Goal: Contribute content: Add original content to the website for others to see

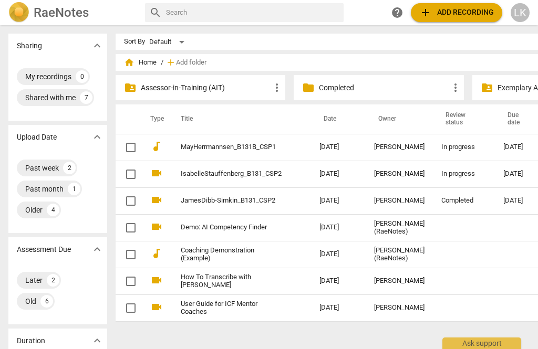
click at [297, 146] on td "MayHerrmannsen_B131B_CSP1" at bounding box center [239, 147] width 143 height 27
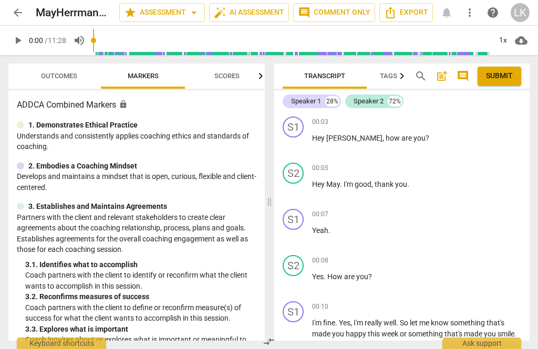
click at [470, 118] on div "+ Add competency" at bounding box center [490, 122] width 63 height 11
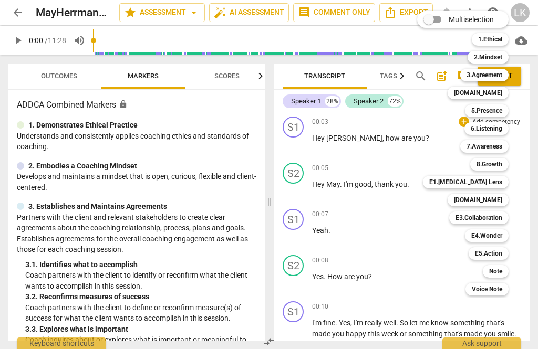
click at [28, 41] on div at bounding box center [269, 174] width 538 height 349
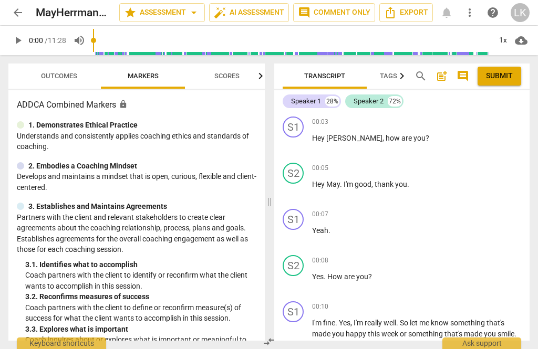
click at [26, 35] on span "play_arrow" at bounding box center [17, 40] width 19 height 13
click at [281, 125] on div "S1 play_arrow pause 00:03 + Add competency keyboard_arrow_right Hey [PERSON_NAM…" at bounding box center [401, 135] width 255 height 46
click at [298, 145] on span "pause" at bounding box center [293, 144] width 13 height 13
click at [299, 148] on span "play_arrow" at bounding box center [293, 144] width 13 height 13
click at [300, 145] on span "pause" at bounding box center [293, 144] width 13 height 13
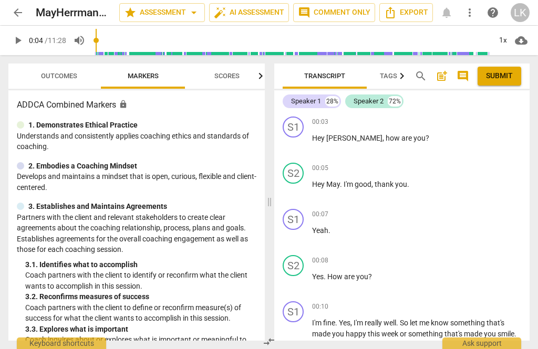
type input "5"
click at [465, 121] on div "+" at bounding box center [464, 122] width 11 height 11
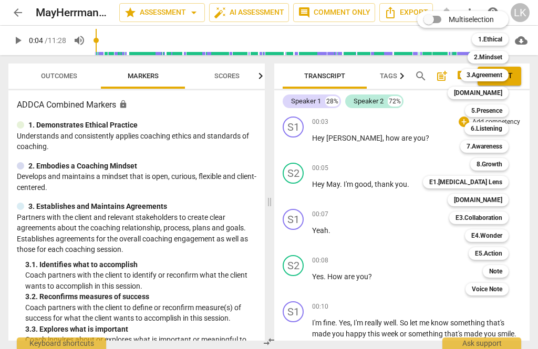
click at [499, 180] on b "E1.[MEDICAL_DATA] Lens" at bounding box center [465, 182] width 73 height 13
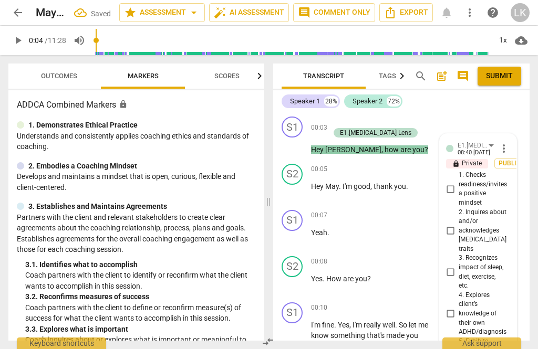
click at [456, 187] on input "1. Checks readiness/invites a positive mindset" at bounding box center [450, 189] width 17 height 13
checkbox input "true"
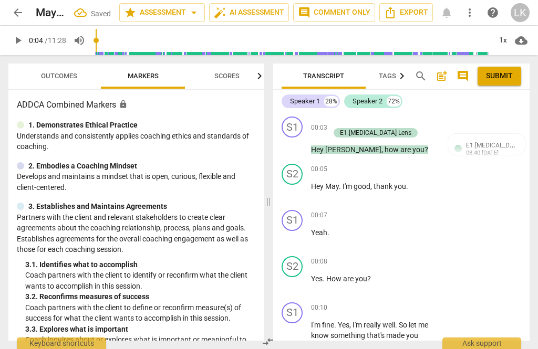
click at [340, 121] on div "+ Add competency" at bounding box center [360, 122] width 63 height 11
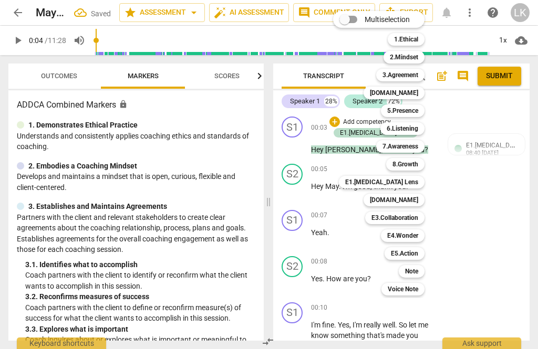
click at [419, 270] on div "Note" at bounding box center [412, 271] width 26 height 13
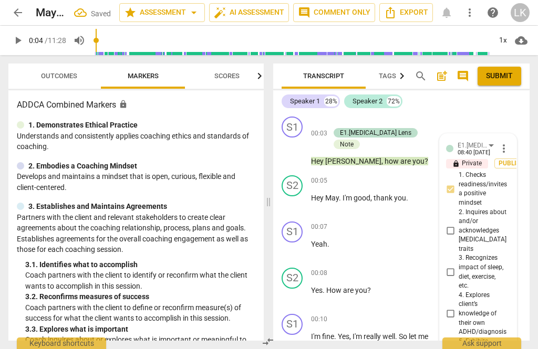
scroll to position [309, 0]
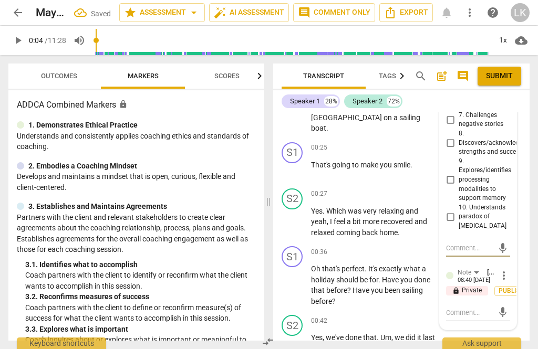
click at [480, 308] on textarea at bounding box center [469, 313] width 47 height 10
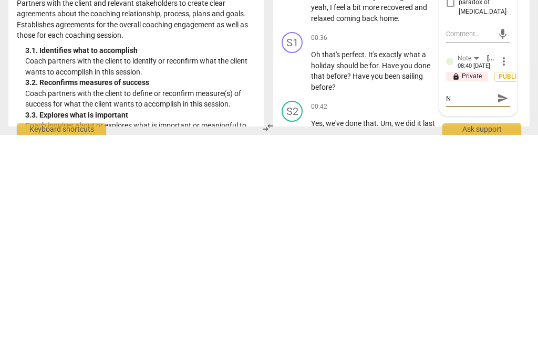
type textarea "N"
type textarea "Ni"
type textarea "Nic"
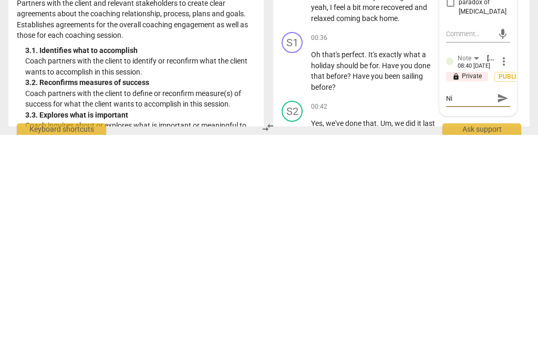
type textarea "Nic"
type textarea "Nice"
type textarea "Nice w"
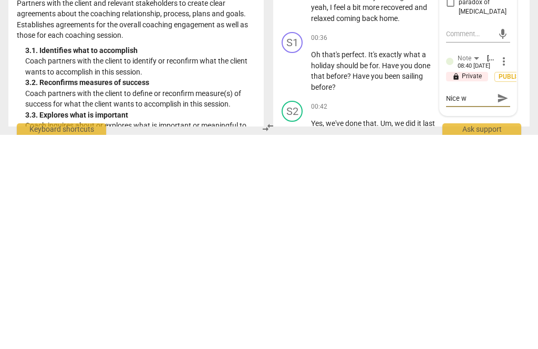
type textarea "Nice wa"
type textarea "Nice war"
type textarea "Nice warm"
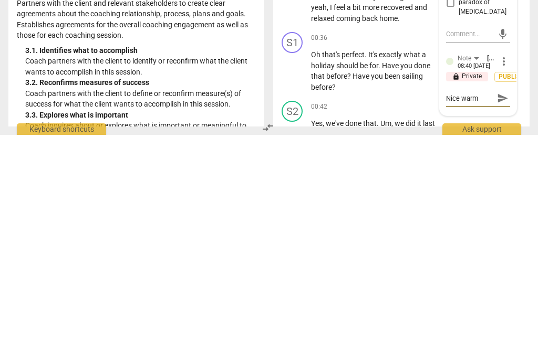
type textarea "Nice warm t"
type textarea "Nice warm to"
type textarea "Nice warm [PERSON_NAME]"
type textarea "Nice warm to"
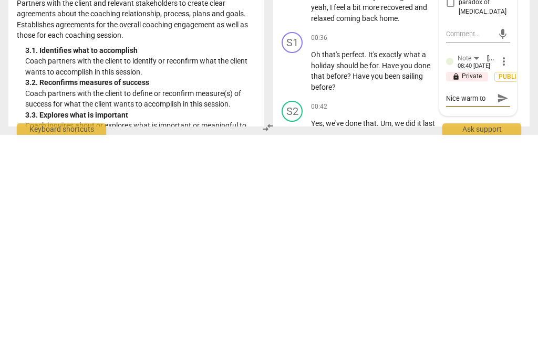
type textarea "Nice warm tone"
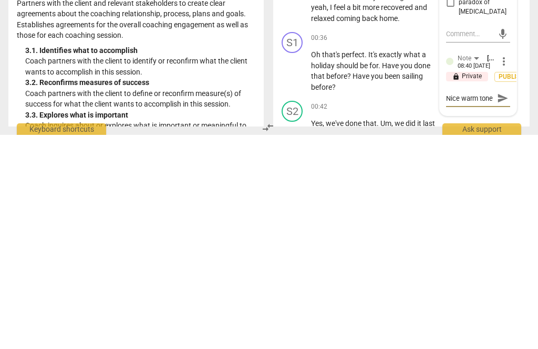
type textarea "Nice warm tone a"
type textarea "Nice warm tone an"
type textarea "Nice warm tone a"
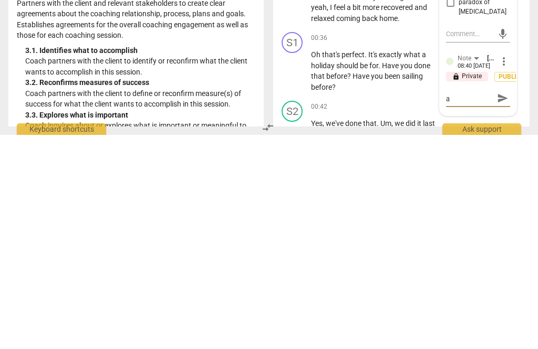
type textarea "Nice warm tone"
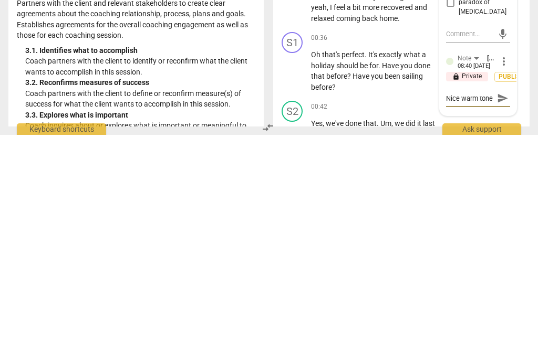
type textarea "Nice warm tone."
type textarea "Nice warm tone. I"
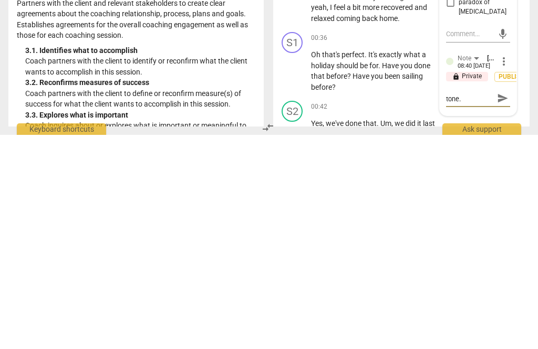
type textarea "Nice warm tone. I"
type textarea "Nice warm tone. I n"
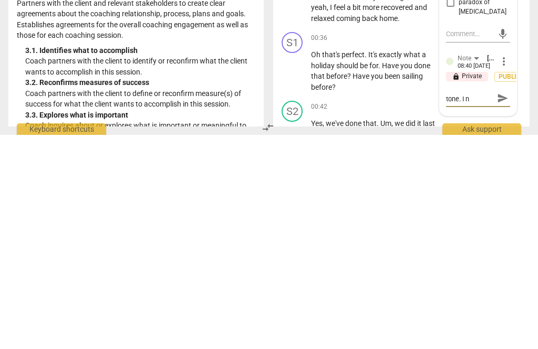
type textarea "Nice warm tone. I no"
type textarea "Nice warm tone. I not"
type textarea "Nice warm tone. I noticed"
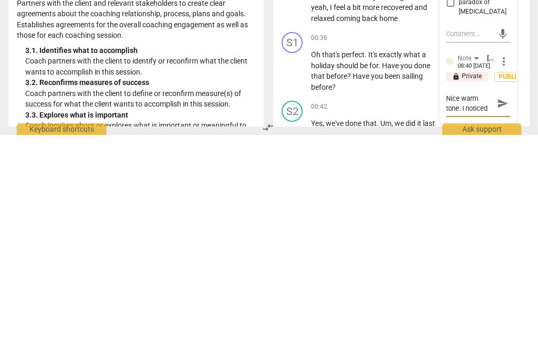
type textarea "Nice warm tone. I noticed"
type textarea "Nice warm tone. I noticed y"
type textarea "Nice warm tone. I noticed yo"
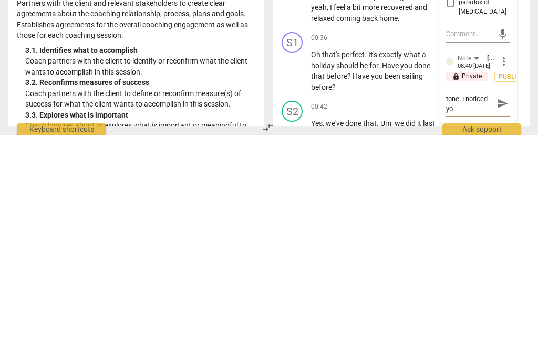
type textarea "Nice warm tone. I noticed you"
type textarea "Nice warm tone. I noticed you s"
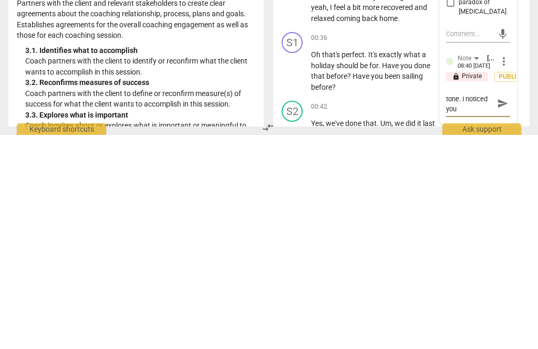
type textarea "Nice warm tone. I noticed you s"
type textarea "Nice warm tone. I noticed you sp"
type textarea "Nice warm tone. I noticed you spo"
type textarea "Nice warm tone. I noticed you spok"
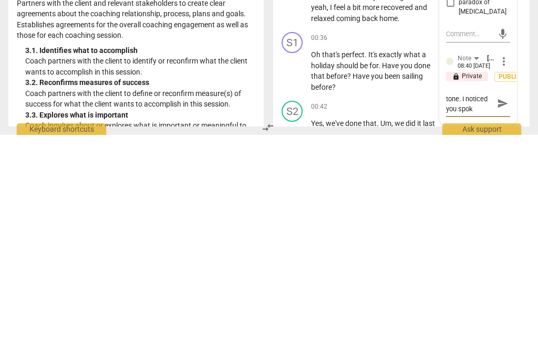
type textarea "Nice warm tone. I noticed you spoke"
type textarea "Nice warm tone. I noticed you spoke 2"
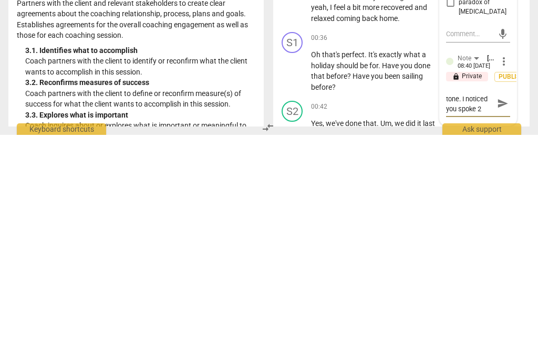
type textarea "Nice warm tone. I noticed you spoke 28"
type textarea "Nice warm tone. I noticed you spoke 28%"
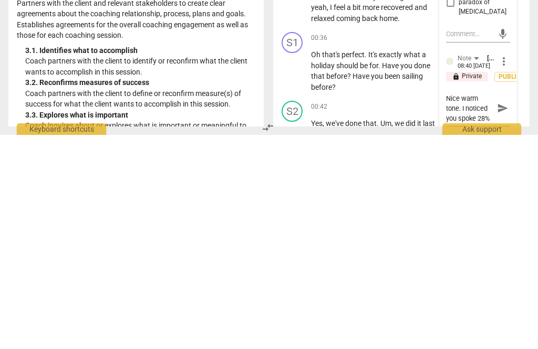
type textarea "Nice warm tone. I noticed you spoke 28% o"
type textarea "Nice warm tone. I noticed you spoke 28% od"
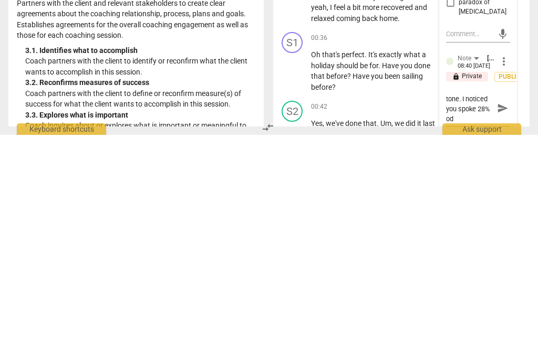
type textarea "Nice warm tone. I noticed you spoke 28% o"
type textarea "Nice warm tone. I noticed you spoke 28% of"
type textarea "Nice warm tone. I noticed you spoke 28% of t"
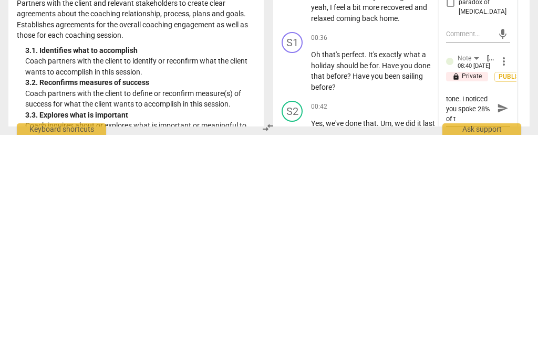
type textarea "Nice warm tone. I noticed you spoke 28% of th"
type textarea "Nice warm tone. I noticed you spoke 28% of the"
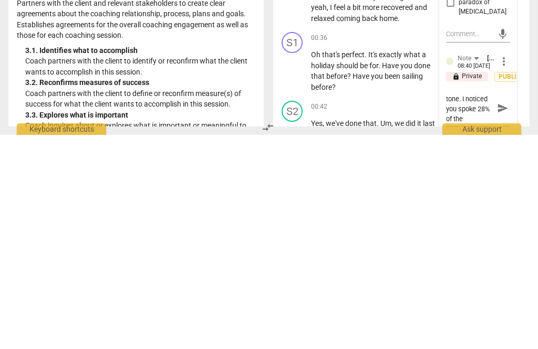
type textarea "Nice warm tone. I noticed you spoke 28% of the"
type textarea "Nice warm tone. I noticed you spoke 28% of the t"
type textarea "Nice warm tone. I noticed you spoke 28% of the ti"
type textarea "Nice warm tone. I noticed you spoke 28% of the ti,"
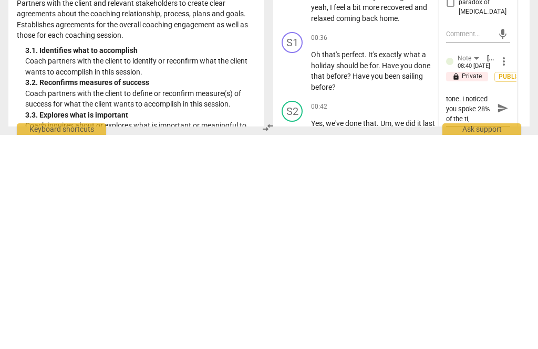
type textarea "Nice warm tone. I noticed you spoke 28% of the ti"
type textarea "Nice warm tone. I noticed you spoke 28% of the [PERSON_NAME]"
type textarea "Nice warm tone. I noticed you spoke 28% of the time"
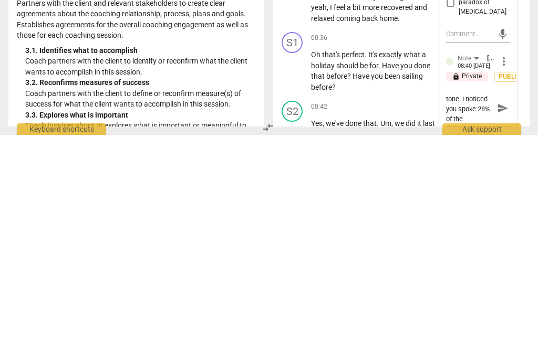
type textarea "Nice warm tone. I noticed you spoke 28% of the time"
type textarea "Nice warm tone. I noticed you spoke 28% of the time w"
type textarea "Nice warm tone. I noticed you spoke 28% of the time wh"
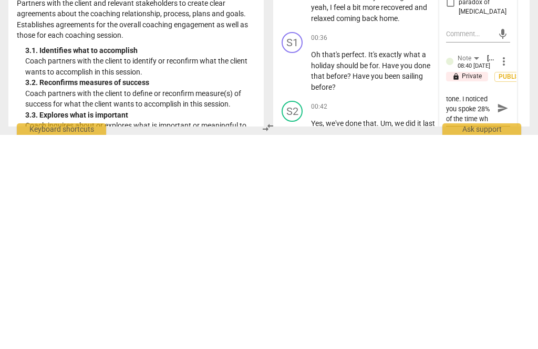
type textarea "Nice warm tone. I noticed you spoke 28% of the time wh"
type textarea "Nice warm tone. I noticed you spoke 28% of the time whi"
type textarea "Nice warm tone. I noticed you spoke 28% of the time whic"
type textarea "Nice warm tone. I noticed you spoke 28% of the time which"
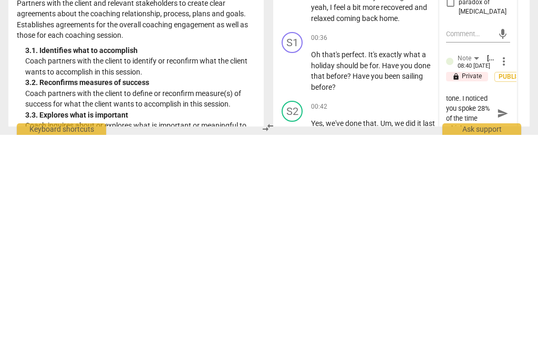
type textarea "Nice warm tone. I noticed you spoke 28% of the time which"
type textarea "Nice warm tone. I noticed you spoke 28% of the time which i"
type textarea "Nice warm tone. I noticed you spoke 28% of the time which is"
type textarea "Nice warm tone. I noticed you spoke 28% of the time which is w"
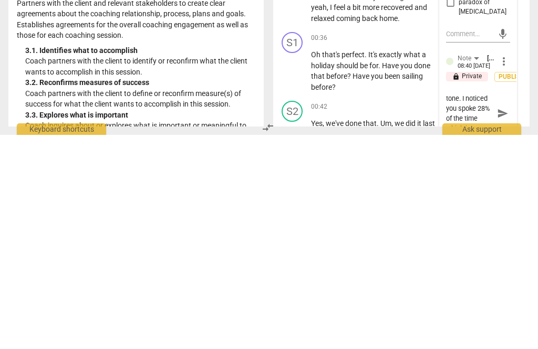
type textarea "Nice warm tone. I noticed you spoke 28% of the time which is w"
type textarea "Nice warm tone. I noticed you spoke 28% of the time which is we"
type textarea "Nice warm tone. I noticed you spoke 28% of the time which is wel"
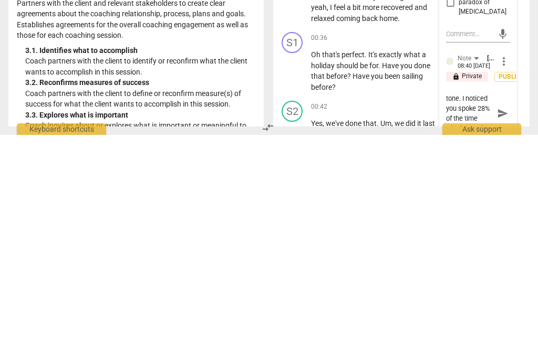
type textarea "Nice warm tone. I noticed you spoke 28% of the time which is well"
type textarea "Nice warm tone. I noticed you spoke 28% of the time which is well w"
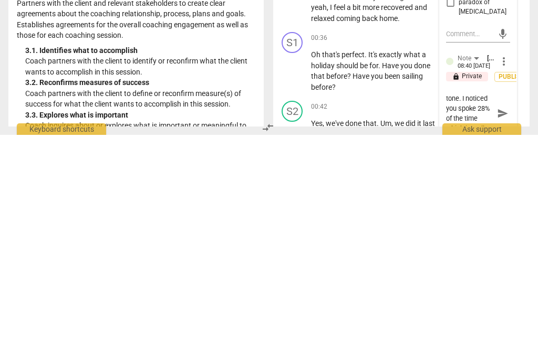
type textarea "Nice warm tone. I noticed you spoke 28% of the time which is well w"
type textarea "Nice warm tone. I noticed you spoke 28% of the time which is well within"
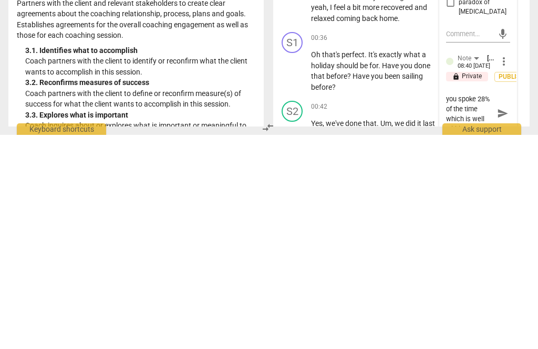
type textarea "Nice warm tone. I noticed you spoke 28% of the time which is well within t"
type textarea "Nice warm tone. I noticed you spoke 28% of the time which is well within th"
type textarea "Nice warm tone. I noticed you spoke 28% of the time which is well within the"
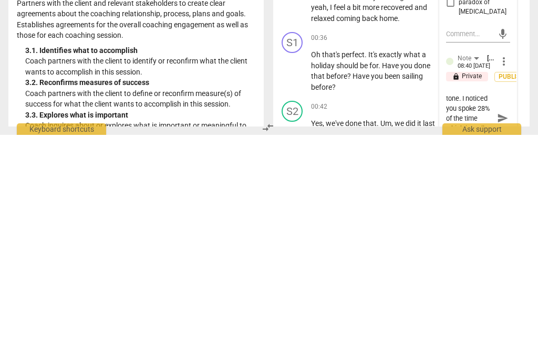
type textarea "Nice warm tone. I noticed you spoke 28% of the time which is well within the"
type textarea "Nice warm tone. I noticed you spoke 28% of the time which is well within the 2"
type textarea "Nice warm tone. I noticed you spoke 28% of the time which is well within the 20"
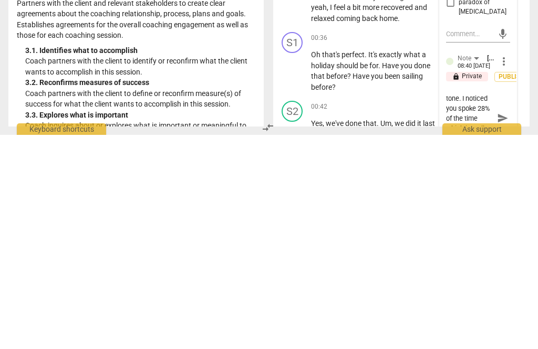
type textarea "Nice warm tone. I noticed you spoke 28% of the time which is well within the 20%"
type textarea "Nice warm tone. I noticed you spoke 28% of the time which is well within the 20…"
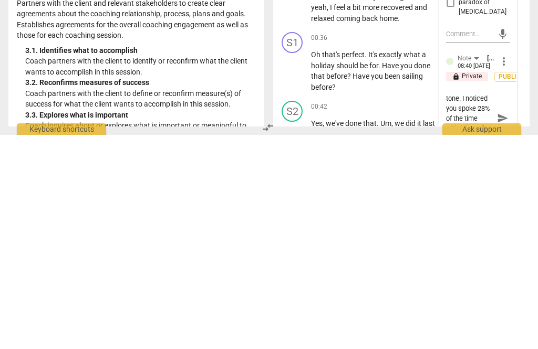
scroll to position [19, 0]
type textarea "Nice warm tone. I noticed you spoke 28% of the time which is well within the 20…"
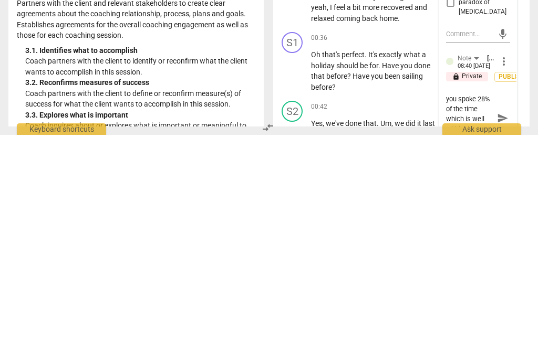
type textarea "Nice warm tone. I noticed you spoke 28% of the time which is well within the 20…"
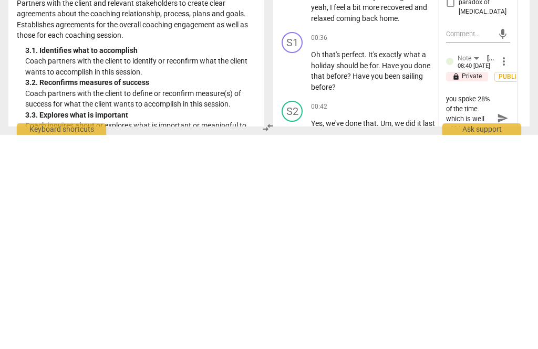
type textarea "Nice warm tone. I noticed you spoke 28% of the time which is well within the 20…"
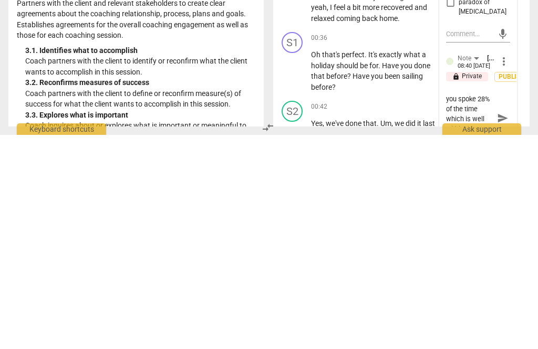
scroll to position [30, 0]
type textarea "Nice warm tone. I noticed you spoke 28% of the time which is well within the 20…"
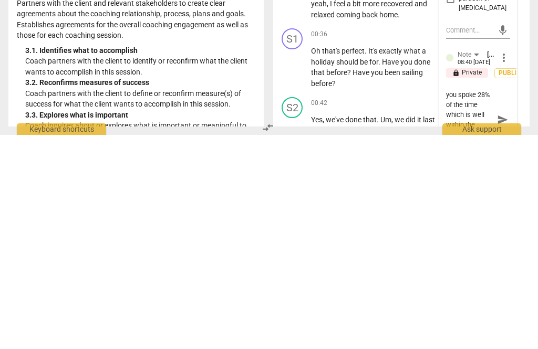
type textarea "Nice warm tone. I noticed you spoke 28% of the time which is well within the 20…"
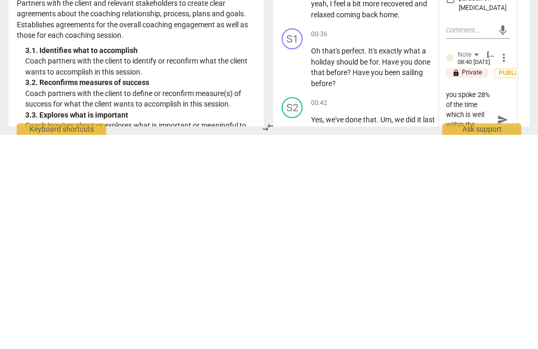
type textarea "Nice warm tone. I noticed you spoke 28% of the time which is well within the 20…"
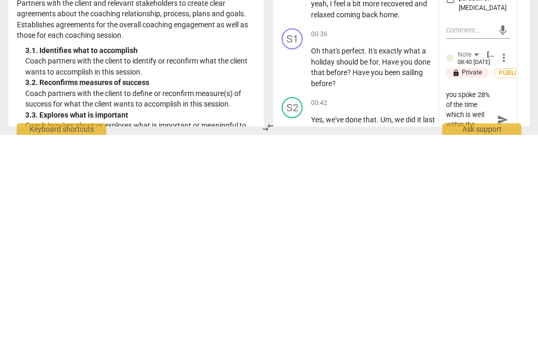
type textarea "Nice warm tone. I noticed you spoke 28% of the time which is well within the 20…"
click at [506, 328] on span "send" at bounding box center [503, 334] width 12 height 12
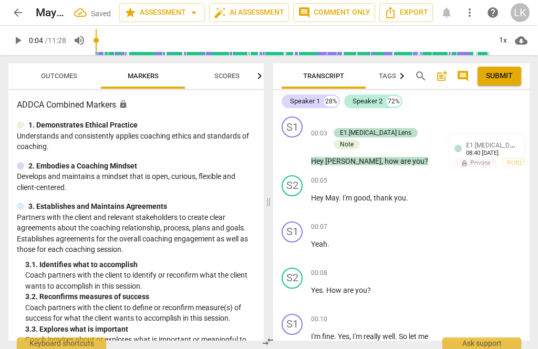
scroll to position [0, 0]
click at [299, 197] on span "play_arrow" at bounding box center [292, 203] width 13 height 13
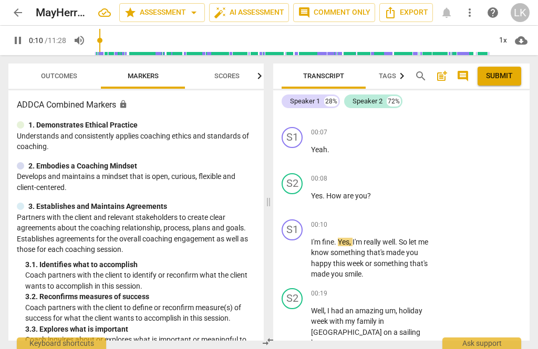
scroll to position [96, 0]
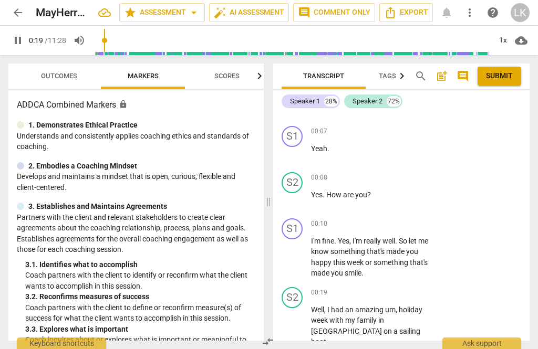
click at [300, 251] on span "pause" at bounding box center [292, 257] width 17 height 13
type input "19"
click at [377, 219] on div "+" at bounding box center [372, 224] width 11 height 11
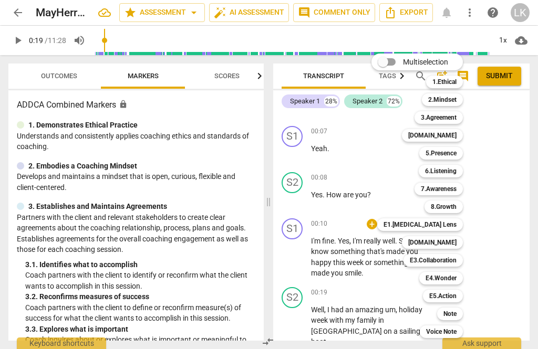
click at [454, 224] on b "E1.[MEDICAL_DATA] Lens" at bounding box center [420, 225] width 73 height 13
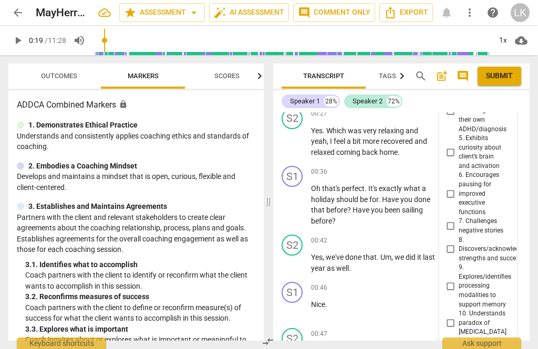
scroll to position [400, 0]
click at [458, 243] on input "8. Discovers/acknowledges strengths and successes" at bounding box center [450, 249] width 17 height 13
checkbox input "true"
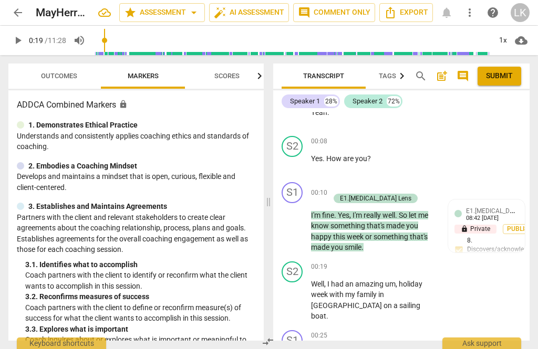
scroll to position [128, 0]
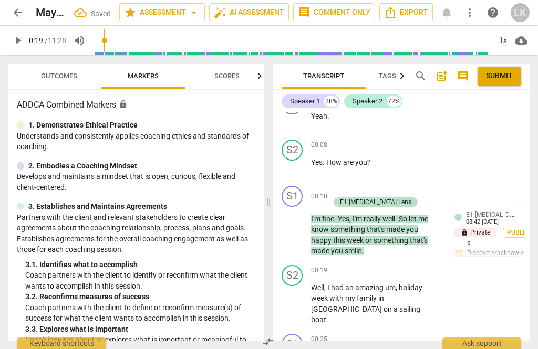
click at [337, 186] on div "+" at bounding box center [334, 191] width 11 height 11
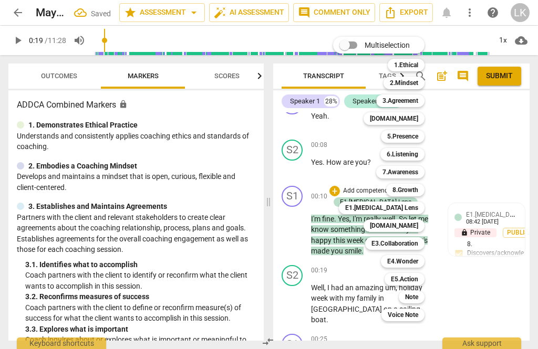
click at [423, 293] on div "Note" at bounding box center [412, 297] width 26 height 13
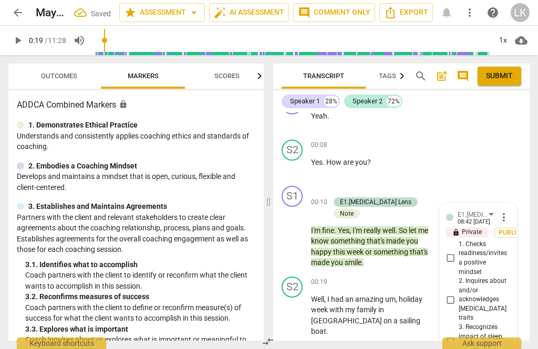
scroll to position [495, 0]
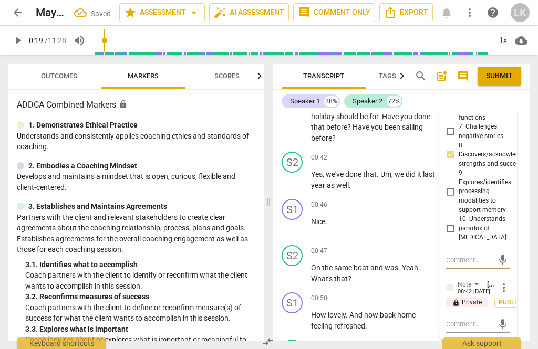
click at [474, 319] on textarea at bounding box center [469, 324] width 47 height 10
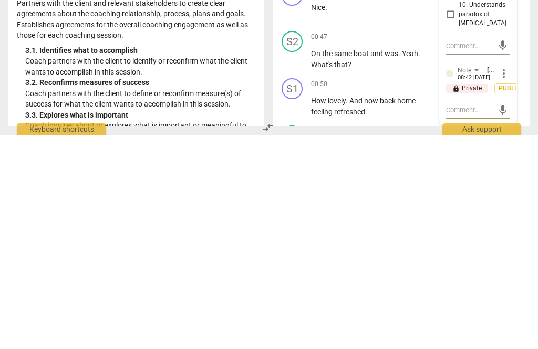
type textarea "G"
type textarea "Gr"
type textarea "Gre"
type textarea "Grea"
type textarea "Great"
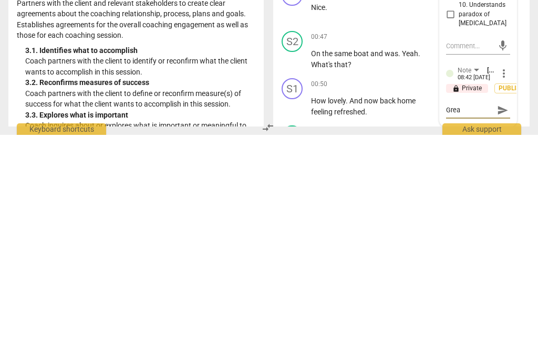
type textarea "Great"
type textarea "Great t"
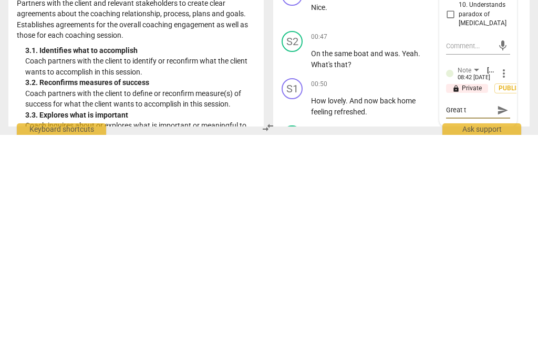
type textarea "Great to"
type textarea "Great to s"
type textarea "Great to st"
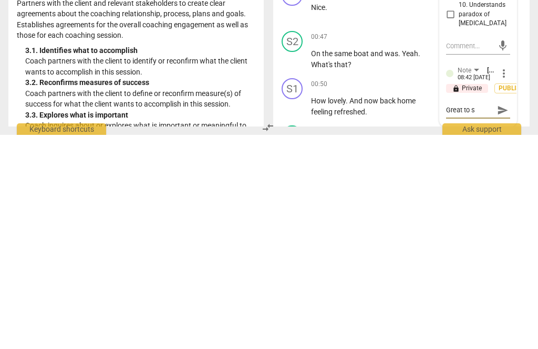
type textarea "Great to st"
type textarea "Great to sta"
type textarea "Great to star"
type textarea "Great to start"
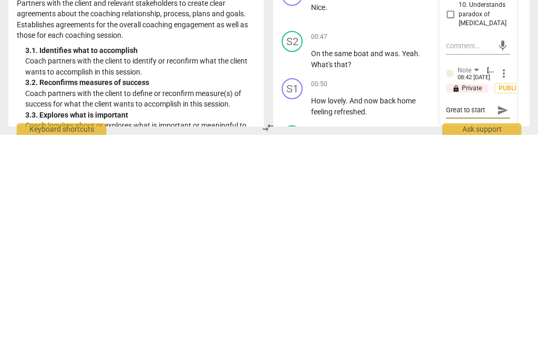
type textarea "Great to start"
type textarea "Great to start o"
type textarea "Great to start of"
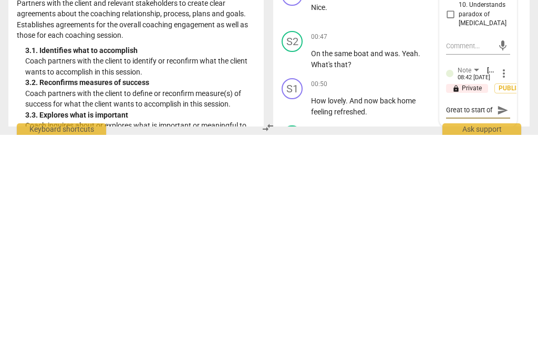
type textarea "Great to start off"
type textarea "Great to start off o"
type textarea "Great to start off on"
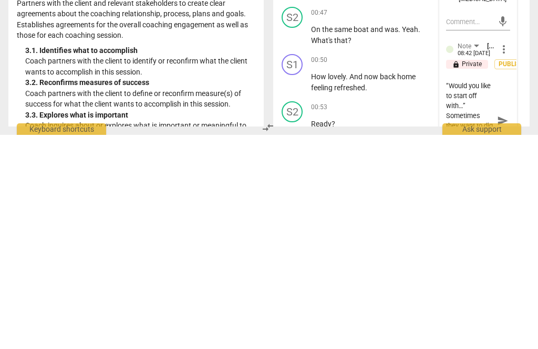
scroll to position [99, 0]
click at [506, 329] on span "send" at bounding box center [503, 335] width 12 height 12
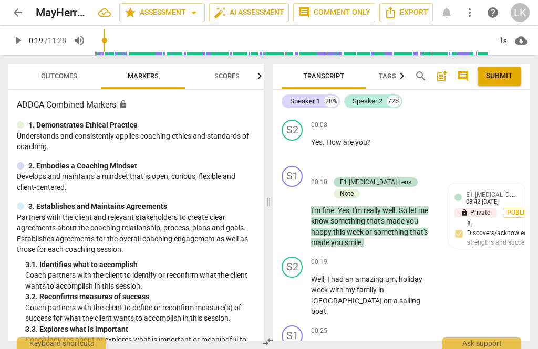
scroll to position [148, 0]
click at [301, 289] on span "play_arrow" at bounding box center [292, 295] width 17 height 13
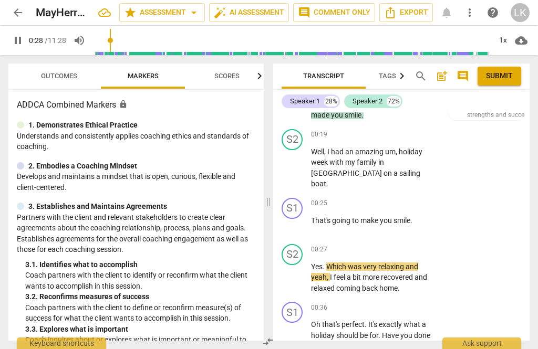
scroll to position [276, 0]
click at [301, 220] on span "pause" at bounding box center [292, 226] width 17 height 13
click at [377, 199] on div "+" at bounding box center [372, 204] width 11 height 11
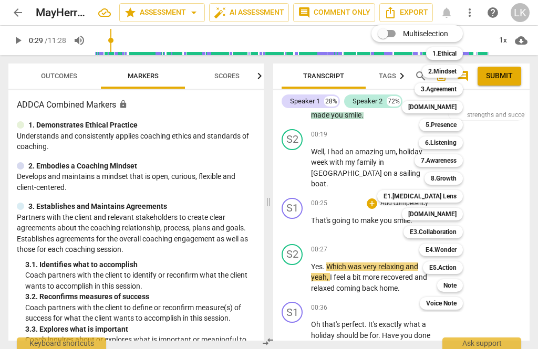
click at [461, 108] on div "[DOMAIN_NAME]" at bounding box center [432, 107] width 61 height 13
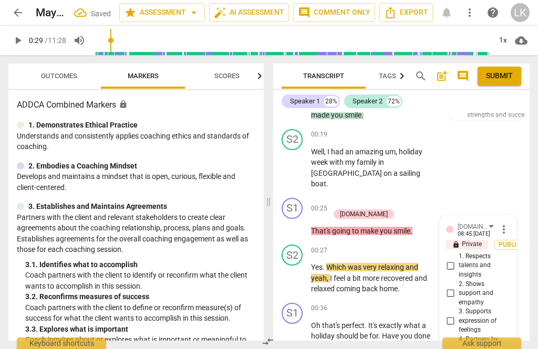
scroll to position [280, 0]
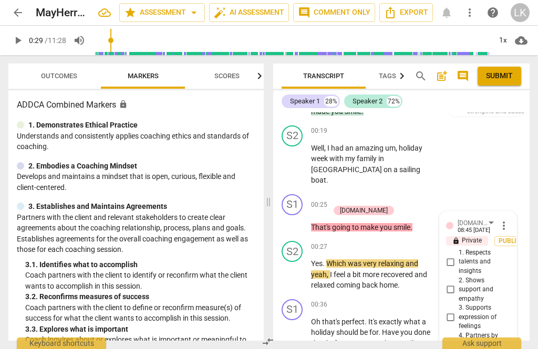
click at [457, 284] on input "2. Shows support and empathy" at bounding box center [450, 290] width 17 height 13
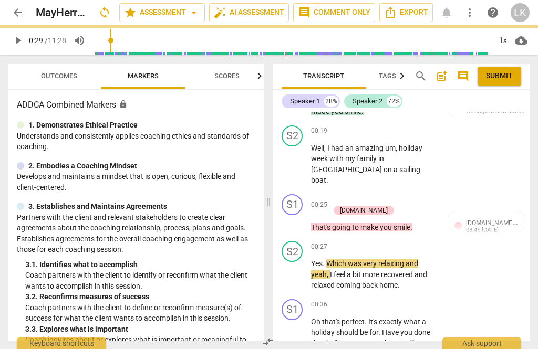
click at [345, 195] on p "Add competency" at bounding box center [367, 199] width 50 height 9
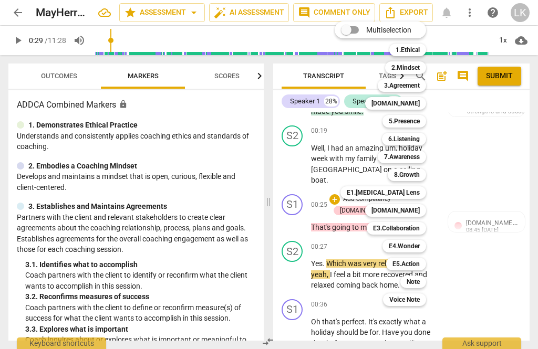
click at [416, 215] on b "[DOMAIN_NAME]" at bounding box center [395, 210] width 48 height 13
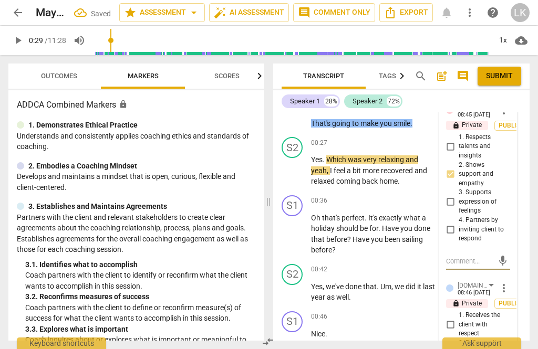
scroll to position [399, 0]
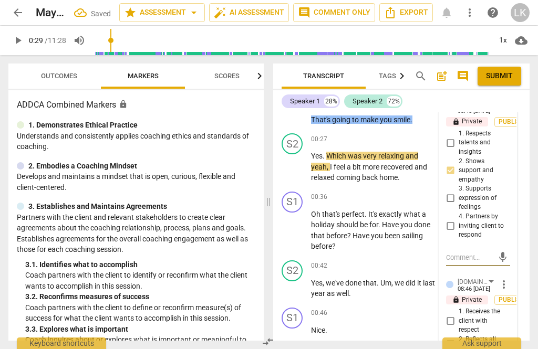
click at [454, 315] on input "1. Receives the client with respect" at bounding box center [450, 321] width 17 height 13
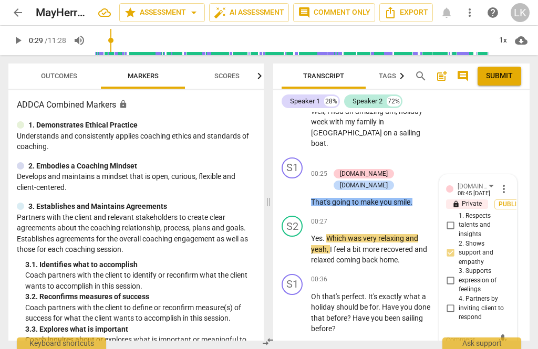
scroll to position [312, 0]
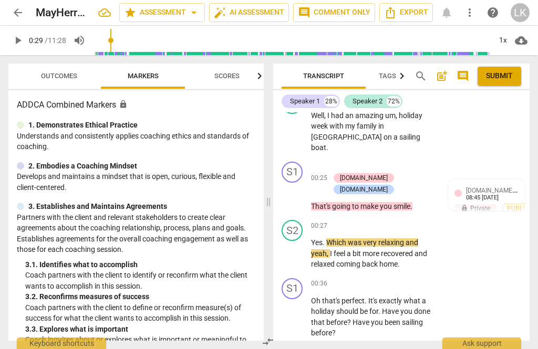
click at [298, 189] on span "play_arrow" at bounding box center [292, 195] width 13 height 13
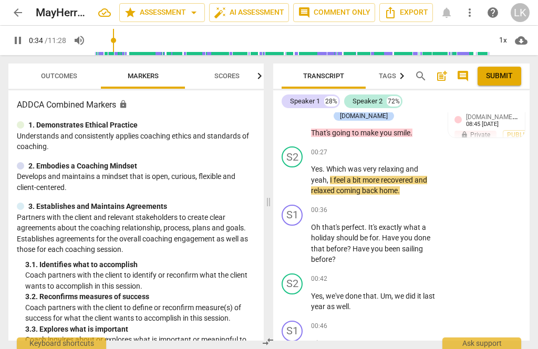
scroll to position [386, 0]
click at [296, 237] on span "pause" at bounding box center [292, 243] width 13 height 13
click at [379, 206] on p "Add competency" at bounding box center [404, 210] width 50 height 9
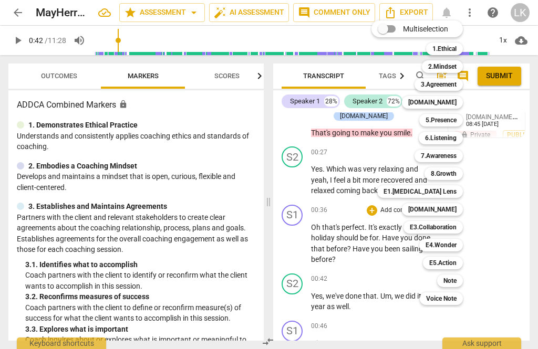
click at [460, 284] on div "Note" at bounding box center [450, 281] width 26 height 13
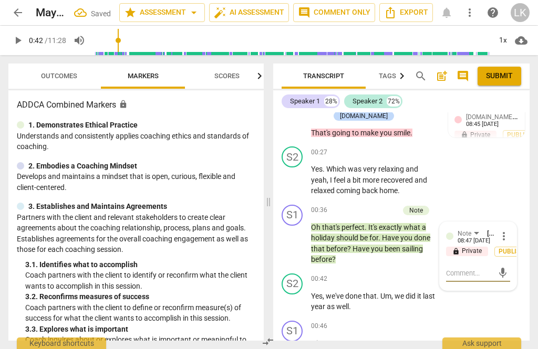
click at [481, 268] on textarea at bounding box center [469, 273] width 47 height 10
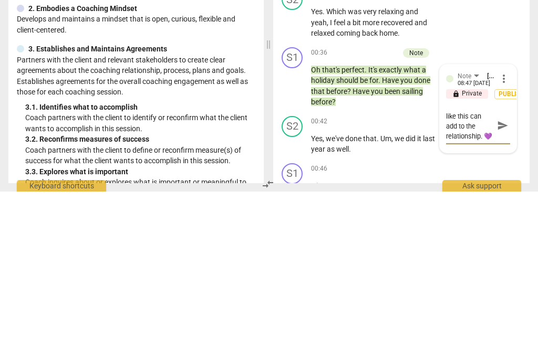
scroll to position [20, 0]
click at [501, 276] on button "send" at bounding box center [502, 283] width 15 height 15
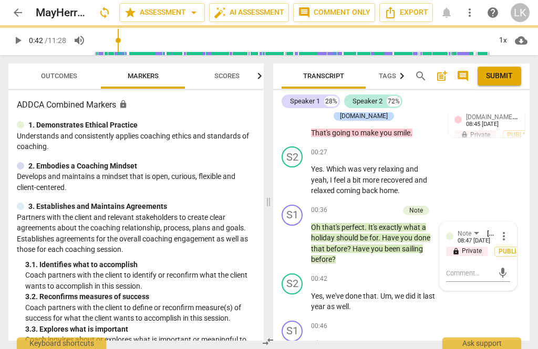
scroll to position [0, 0]
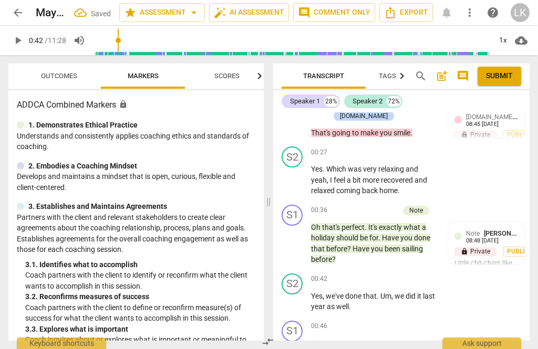
click at [300, 296] on span "play_arrow" at bounding box center [292, 302] width 17 height 13
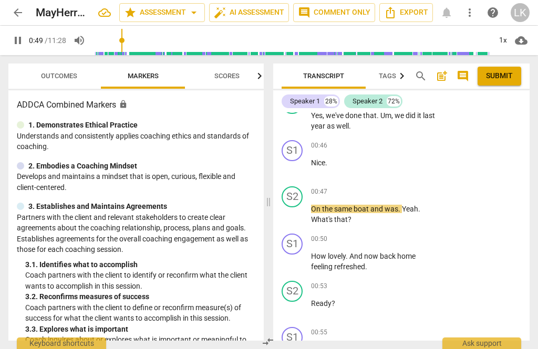
scroll to position [567, 0]
click at [301, 255] on span "pause" at bounding box center [292, 261] width 17 height 13
click at [378, 233] on div "+ Add competency" at bounding box center [398, 238] width 63 height 11
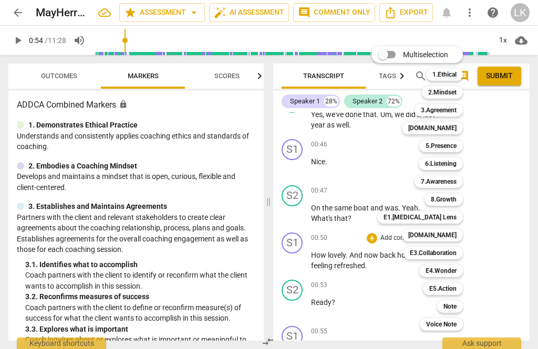
click at [457, 127] on b "[DOMAIN_NAME]" at bounding box center [432, 128] width 48 height 13
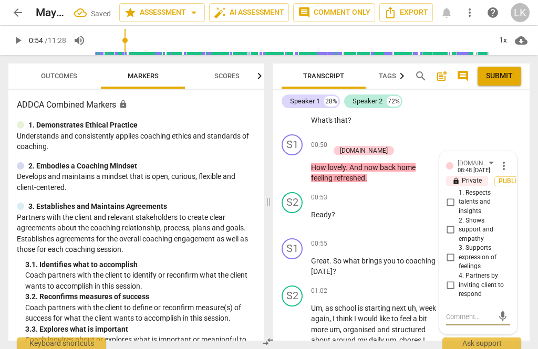
scroll to position [666, 0]
click at [458, 224] on input "2. Shows support and empathy" at bounding box center [450, 230] width 17 height 13
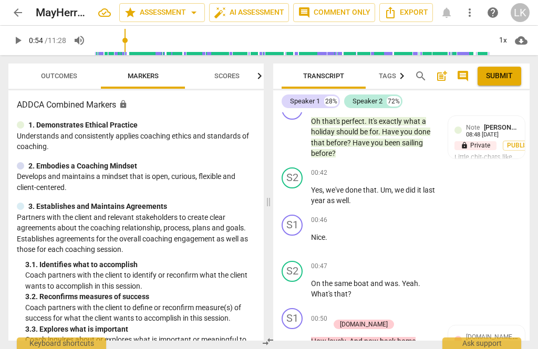
scroll to position [494, 0]
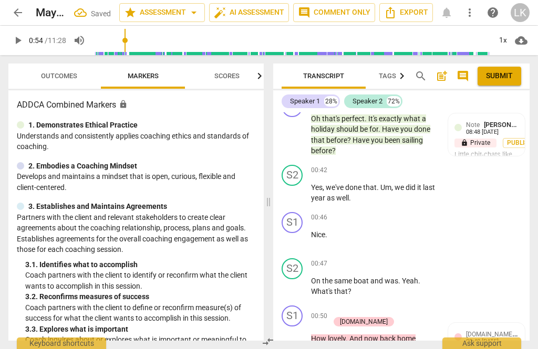
click at [339, 306] on div "+" at bounding box center [334, 311] width 11 height 11
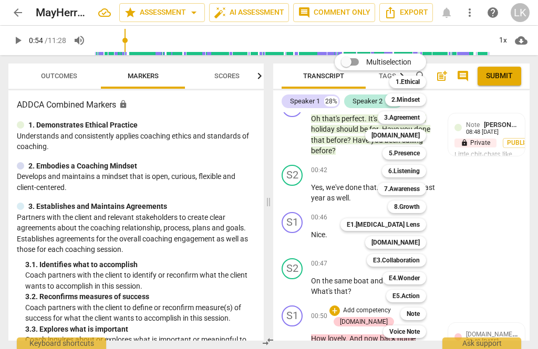
click at [419, 241] on b "[DOMAIN_NAME]" at bounding box center [395, 242] width 48 height 13
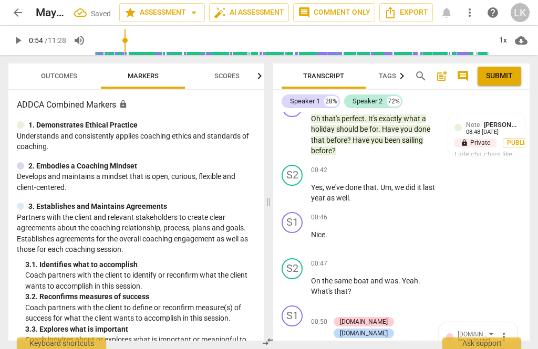
scroll to position [702, 0]
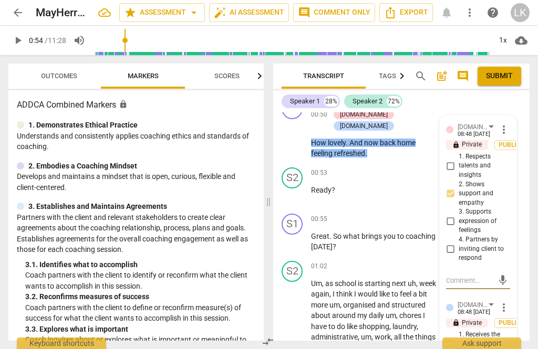
click at [453, 338] on input "1. Receives the client with respect" at bounding box center [450, 344] width 17 height 13
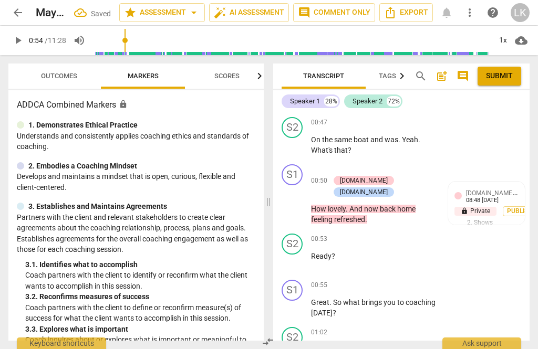
scroll to position [634, 0]
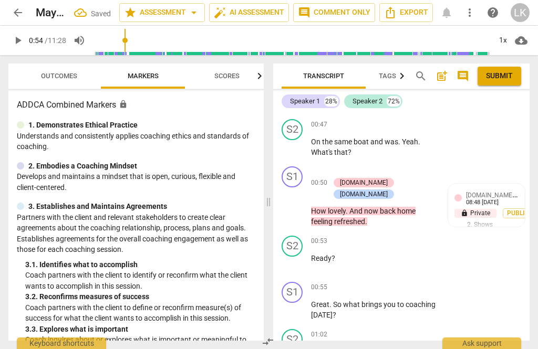
click at [301, 200] on span "play_arrow" at bounding box center [292, 206] width 17 height 13
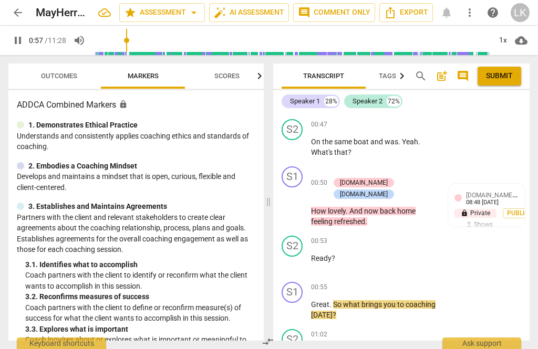
click at [299, 304] on span "pause" at bounding box center [292, 310] width 17 height 13
click at [377, 283] on div "+" at bounding box center [372, 288] width 11 height 11
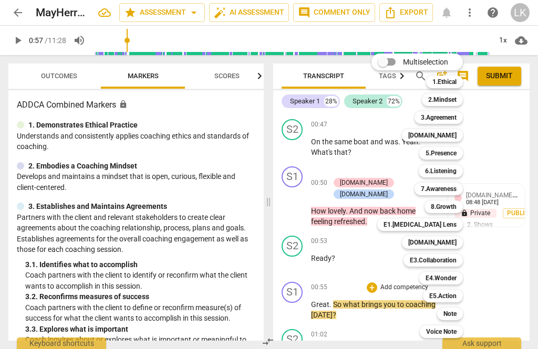
click at [456, 119] on b "3.Agreement" at bounding box center [439, 117] width 36 height 13
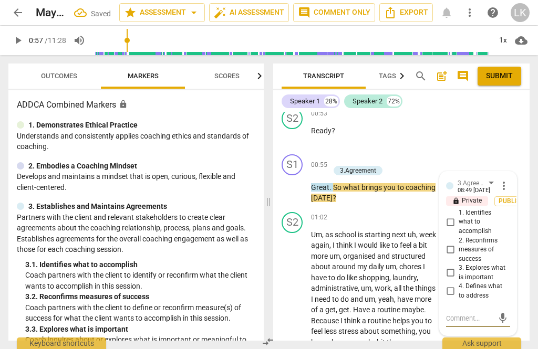
scroll to position [761, 0]
click at [459, 216] on input "1. Identifies what to accomplish" at bounding box center [450, 222] width 17 height 13
click at [294, 182] on span "play_arrow" at bounding box center [292, 188] width 13 height 13
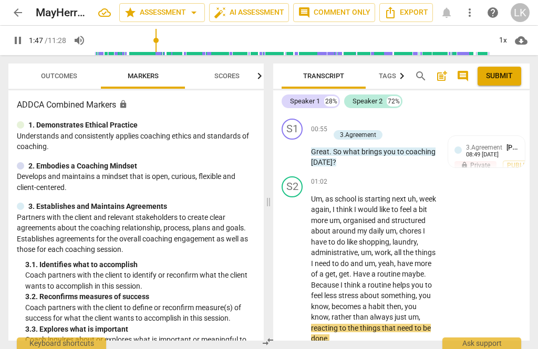
scroll to position [797, 0]
click at [299, 264] on span "pause" at bounding box center [292, 270] width 13 height 13
click at [378, 178] on div "+ Add competency" at bounding box center [398, 183] width 63 height 11
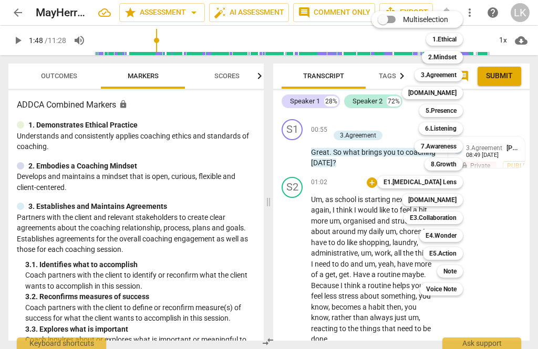
click at [456, 200] on b "[DOMAIN_NAME]" at bounding box center [432, 200] width 48 height 13
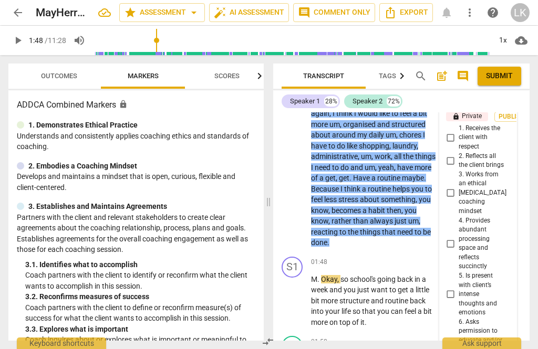
scroll to position [903, 0]
click at [458, 238] on input "4. Provides abundant processing space and reflects succinctly" at bounding box center [450, 244] width 17 height 13
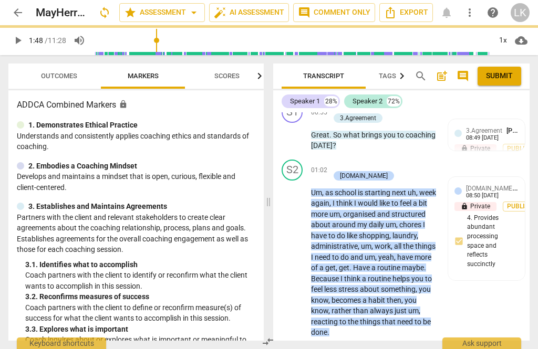
scroll to position [741, 0]
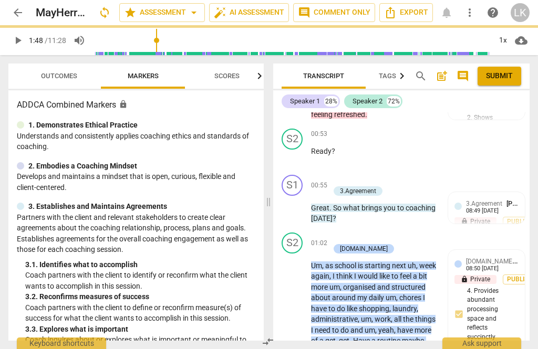
click at [416, 233] on div "+ Add competency [DOMAIN_NAME]" at bounding box center [379, 244] width 100 height 22
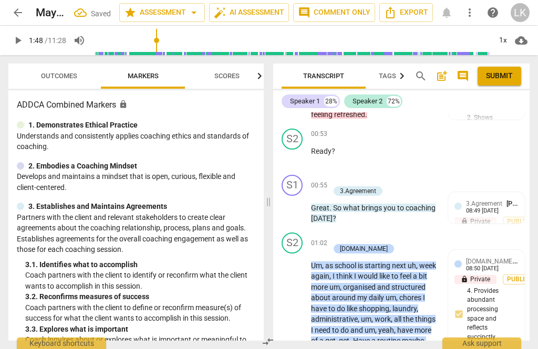
click at [337, 233] on div "+" at bounding box center [334, 238] width 11 height 11
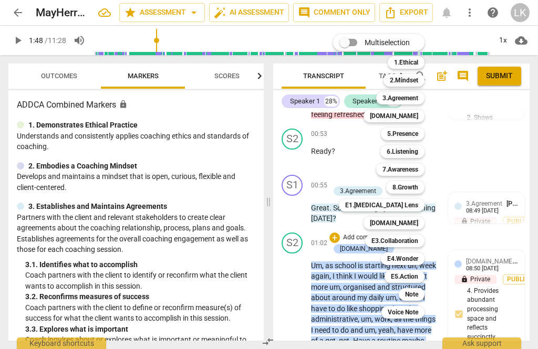
click at [412, 149] on b "6.Listening" at bounding box center [403, 152] width 32 height 13
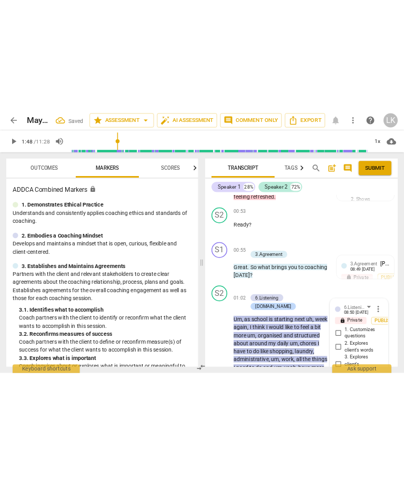
scroll to position [899, 0]
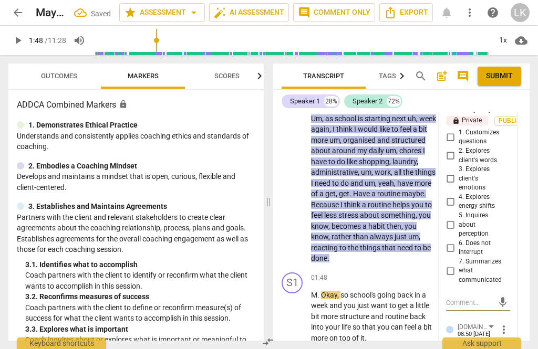
click at [459, 242] on input "6. Does not interrupt" at bounding box center [450, 248] width 17 height 13
